Goal: Information Seeking & Learning: Check status

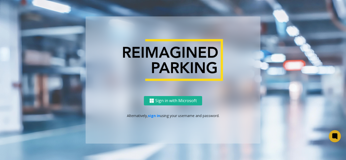
click at [147, 122] on div "Sign in with Microsoft Alternatively, sign in using your username and password." at bounding box center [173, 120] width 175 height 48
click at [154, 116] on link "sign in" at bounding box center [154, 115] width 12 height 5
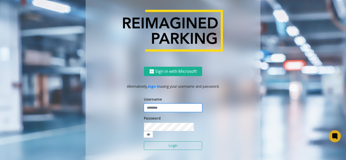
type input "*******"
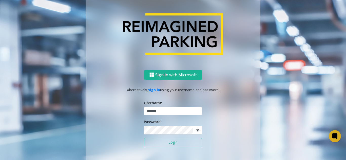
click at [169, 140] on button "Login" at bounding box center [173, 142] width 58 height 9
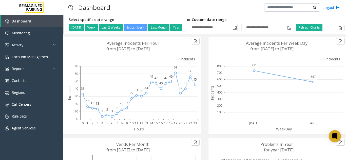
click at [215, 60] on icon at bounding box center [276, 85] width 136 height 97
click at [178, 8] on div "Dashboard Logout" at bounding box center [204, 7] width 282 height 15
click at [337, 138] on icon at bounding box center [335, 136] width 6 height 7
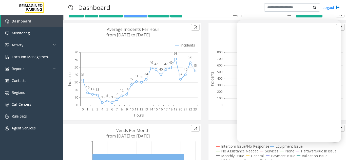
scroll to position [25, 0]
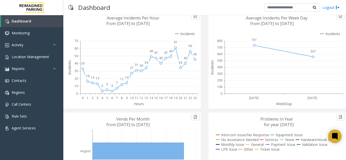
click at [331, 136] on icon at bounding box center [334, 136] width 8 height 8
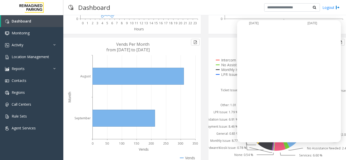
scroll to position [115, 0]
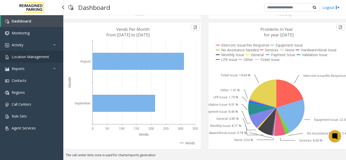
click at [33, 52] on link "Location Management" at bounding box center [31, 57] width 63 height 12
click at [33, 68] on link "Reports" at bounding box center [31, 69] width 63 height 12
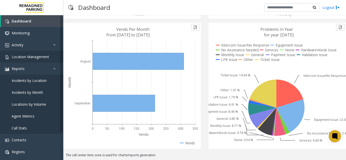
click at [33, 58] on app-root "**********" at bounding box center [173, 80] width 346 height 160
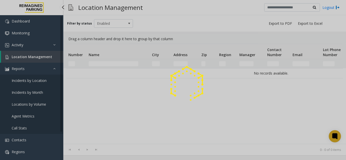
click at [33, 58] on div at bounding box center [173, 80] width 346 height 160
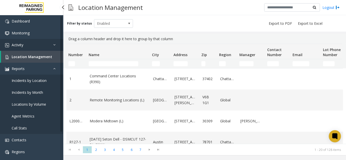
click at [37, 49] on link "Activity" at bounding box center [31, 45] width 63 height 12
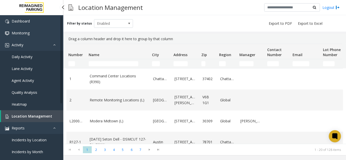
click at [32, 65] on link "Lane Activity" at bounding box center [31, 69] width 63 height 12
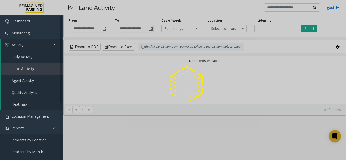
click at [32, 59] on div at bounding box center [173, 80] width 346 height 160
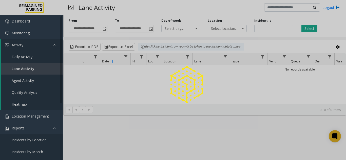
drag, startPoint x: 31, startPoint y: 62, endPoint x: 32, endPoint y: 59, distance: 2.7
click at [32, 59] on div at bounding box center [173, 80] width 346 height 160
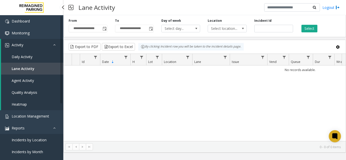
click at [32, 59] on link "Daily Activity" at bounding box center [32, 57] width 62 height 12
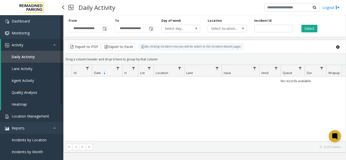
click at [39, 121] on link "Location Management" at bounding box center [31, 116] width 63 height 12
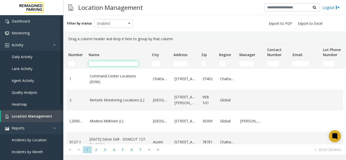
click at [101, 64] on input "Name Filter" at bounding box center [114, 63] width 50 height 5
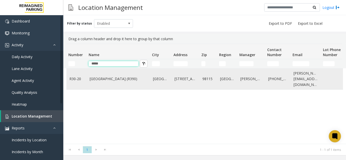
type input "*****"
click at [96, 79] on link "[GEOGRAPHIC_DATA] (R390)" at bounding box center [118, 79] width 57 height 6
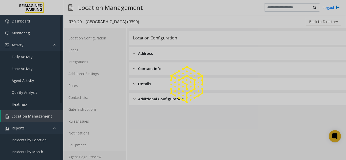
click at [100, 160] on link "Agent Page Preview" at bounding box center [94, 157] width 63 height 12
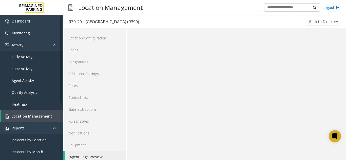
click at [100, 160] on link "Agent Page Preview" at bounding box center [96, 157] width 62 height 12
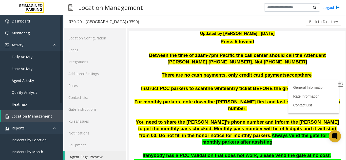
scroll to position [76, 0]
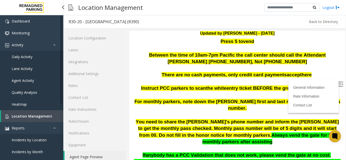
click at [42, 116] on span "Location Management" at bounding box center [32, 116] width 40 height 5
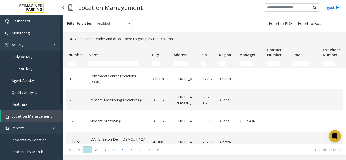
click at [31, 54] on link "Daily Activity" at bounding box center [31, 57] width 63 height 12
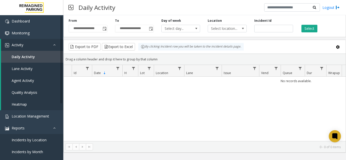
click at [103, 32] on span "Toggle popup" at bounding box center [104, 29] width 6 height 8
click at [105, 33] on div "**********" at bounding box center [204, 25] width 282 height 24
click at [105, 31] on span "Toggle popup" at bounding box center [104, 29] width 4 height 4
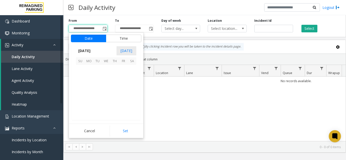
scroll to position [90819, 0]
click at [88, 69] on span "1" at bounding box center [89, 69] width 9 height 9
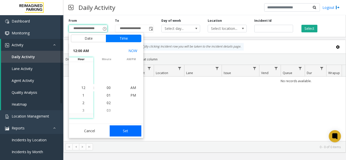
click at [123, 130] on button "Set" at bounding box center [126, 131] width 32 height 11
type input "**********"
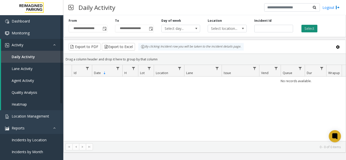
click at [311, 29] on button "Select" at bounding box center [309, 29] width 16 height 8
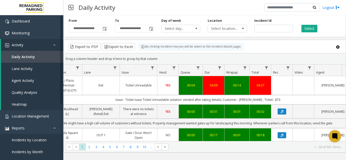
scroll to position [0, 128]
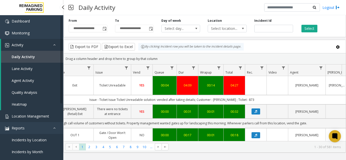
click at [49, 114] on link "Location Management" at bounding box center [31, 116] width 63 height 12
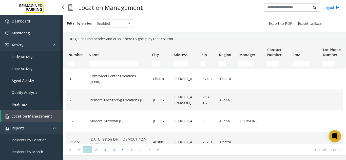
click at [37, 65] on link "Lane Activity" at bounding box center [31, 69] width 63 height 12
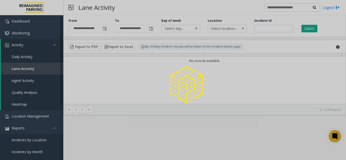
click at [35, 53] on div at bounding box center [173, 80] width 346 height 160
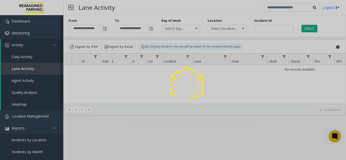
click at [34, 58] on link "Daily Activity" at bounding box center [32, 57] width 62 height 12
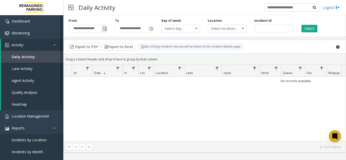
click at [103, 31] on span "Toggle popup" at bounding box center [104, 29] width 4 height 4
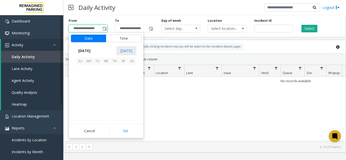
scroll to position [90819, 0]
click at [89, 70] on span "1" at bounding box center [89, 69] width 9 height 9
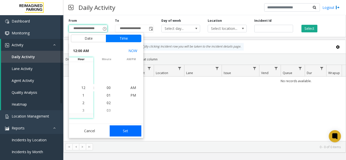
click at [126, 126] on button "Set" at bounding box center [126, 131] width 32 height 11
type input "**********"
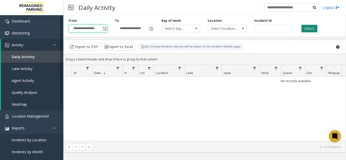
click at [303, 28] on button "Select" at bounding box center [309, 29] width 16 height 8
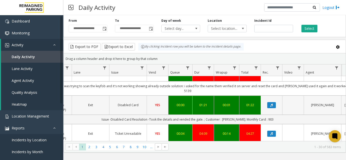
scroll to position [0, 112]
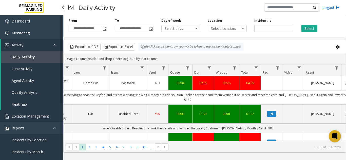
click at [48, 112] on link "Location Management" at bounding box center [31, 116] width 63 height 12
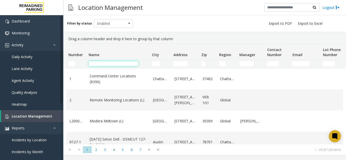
click at [109, 65] on input "Name Filter" at bounding box center [114, 63] width 50 height 5
click at [117, 62] on input "Name Filter" at bounding box center [114, 63] width 50 height 5
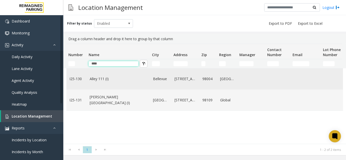
type input "****"
click at [118, 82] on td "Alley 111 (I)" at bounding box center [118, 79] width 63 height 21
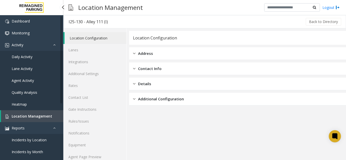
click at [44, 120] on link "Location Management" at bounding box center [32, 116] width 62 height 12
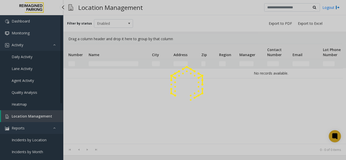
click at [44, 120] on div at bounding box center [173, 80] width 346 height 160
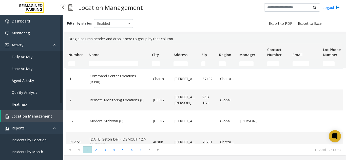
click at [43, 59] on link "Daily Activity" at bounding box center [31, 57] width 63 height 12
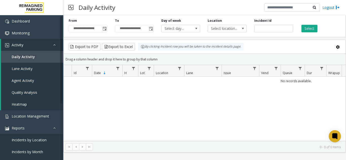
click at [101, 33] on div "**********" at bounding box center [204, 25] width 282 height 24
click at [107, 29] on span "**********" at bounding box center [88, 29] width 39 height 8
click at [106, 29] on span "Toggle popup" at bounding box center [104, 29] width 4 height 4
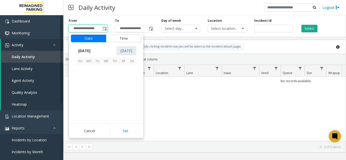
scroll to position [90819, 0]
click at [89, 69] on span "1" at bounding box center [89, 69] width 9 height 9
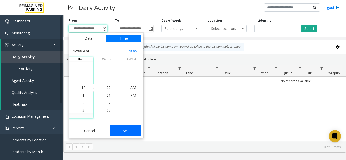
click at [129, 129] on button "Set" at bounding box center [126, 131] width 32 height 11
type input "**********"
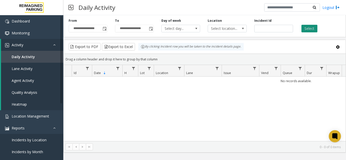
click at [303, 28] on button "Select" at bounding box center [309, 29] width 16 height 8
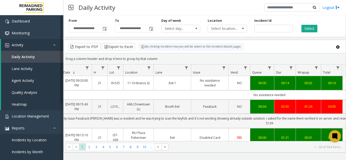
scroll to position [0, 32]
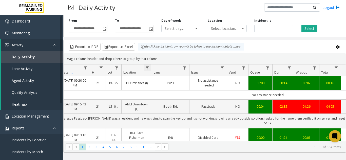
click at [146, 69] on span "Data table" at bounding box center [147, 68] width 4 height 4
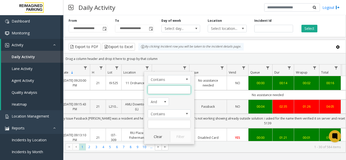
click at [163, 87] on input "Location Filter" at bounding box center [169, 90] width 43 height 9
type input "*****"
click button "Filter" at bounding box center [180, 136] width 21 height 11
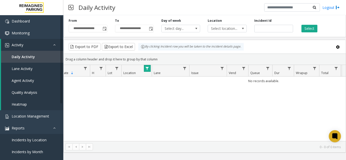
click at [146, 69] on span "Data table" at bounding box center [147, 69] width 4 height 4
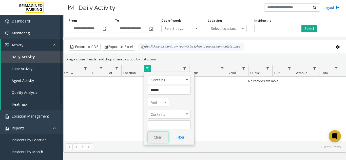
click at [155, 137] on button "Clear" at bounding box center [158, 137] width 21 height 11
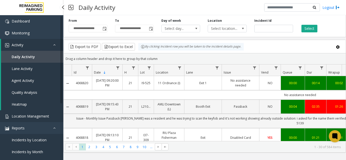
click at [40, 116] on span "Location Management" at bounding box center [30, 116] width 37 height 5
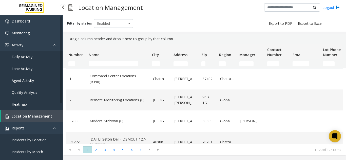
click at [45, 56] on link "Daily Activity" at bounding box center [31, 57] width 63 height 12
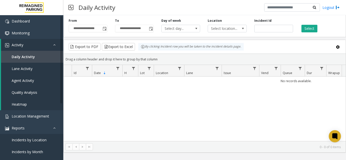
click at [103, 28] on span "Toggle popup" at bounding box center [104, 29] width 4 height 4
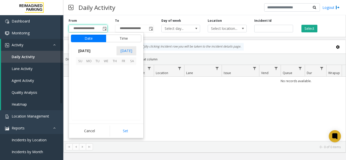
scroll to position [90819, 0]
click at [86, 73] on span "1" at bounding box center [89, 69] width 9 height 9
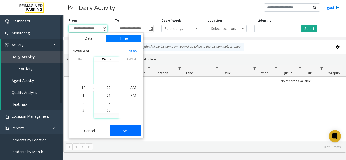
click at [126, 130] on button "Set" at bounding box center [126, 131] width 32 height 11
type input "**********"
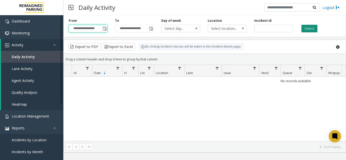
click at [303, 31] on button "Select" at bounding box center [309, 29] width 16 height 8
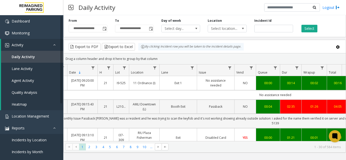
scroll to position [0, 30]
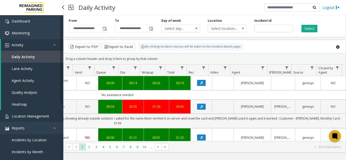
click at [54, 119] on link "Location Management" at bounding box center [31, 116] width 63 height 12
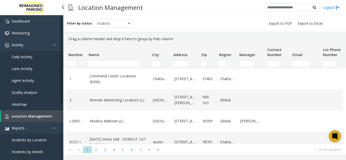
click at [32, 60] on link "Daily Activity" at bounding box center [31, 57] width 63 height 12
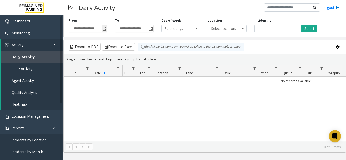
click at [106, 29] on span "Toggle popup" at bounding box center [104, 29] width 4 height 4
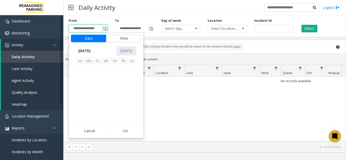
scroll to position [90819, 0]
click at [91, 68] on span "1" at bounding box center [89, 69] width 9 height 9
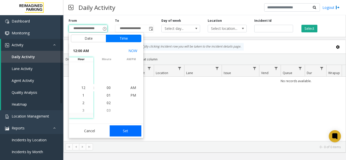
click at [128, 130] on button "Set" at bounding box center [126, 131] width 32 height 11
type input "**********"
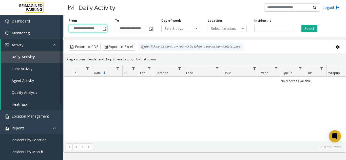
click at [308, 23] on div "Select" at bounding box center [320, 25] width 46 height 14
click at [308, 31] on button "Select" at bounding box center [309, 29] width 16 height 8
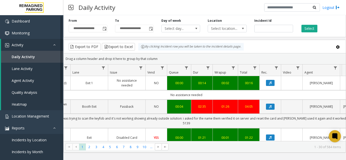
scroll to position [0, 130]
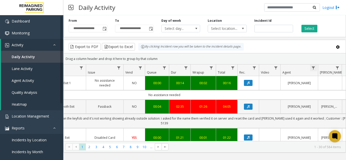
click at [315, 70] on span "Data table" at bounding box center [313, 68] width 4 height 4
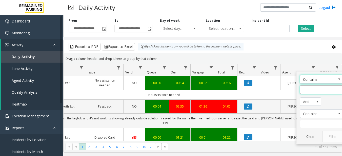
click at [311, 86] on input "Agent Filter" at bounding box center [321, 90] width 43 height 9
type input "******"
click button "Filter" at bounding box center [332, 136] width 21 height 11
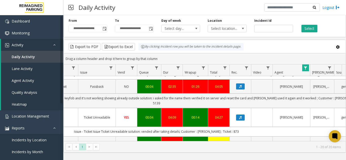
scroll to position [25, 143]
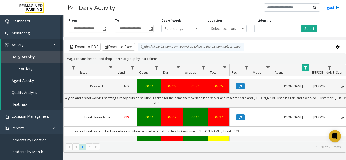
click at [304, 70] on span "Data table" at bounding box center [305, 68] width 4 height 4
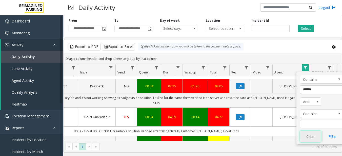
click at [305, 136] on button "Clear" at bounding box center [310, 136] width 21 height 11
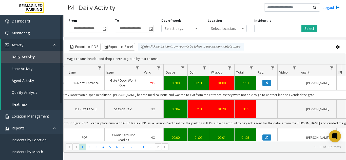
scroll to position [0, 115]
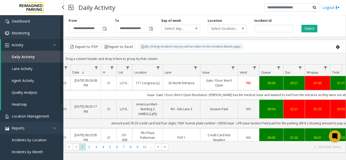
click at [41, 117] on span "Location Management" at bounding box center [30, 116] width 37 height 5
